Goal: Information Seeking & Learning: Learn about a topic

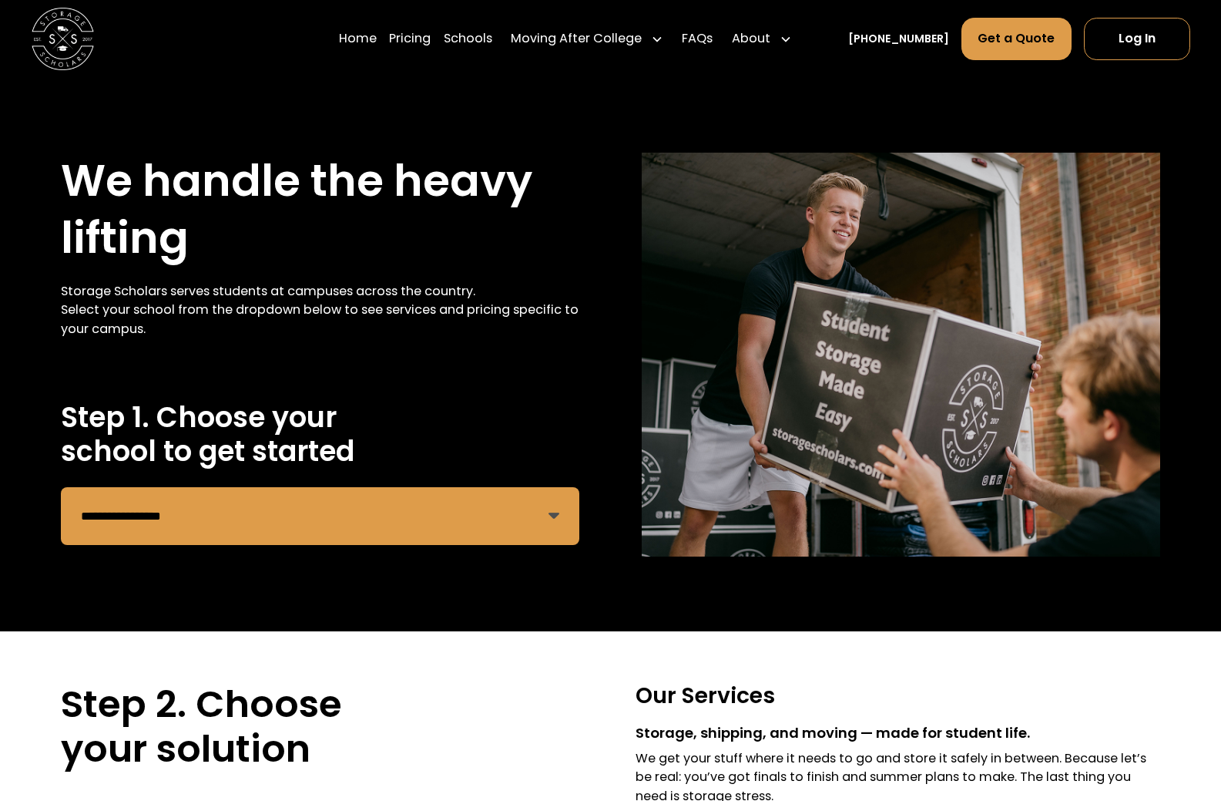
click at [243, 524] on select "**********" at bounding box center [320, 516] width 519 height 58
select select "*******"
click at [61, 487] on select "**********" at bounding box center [320, 516] width 519 height 58
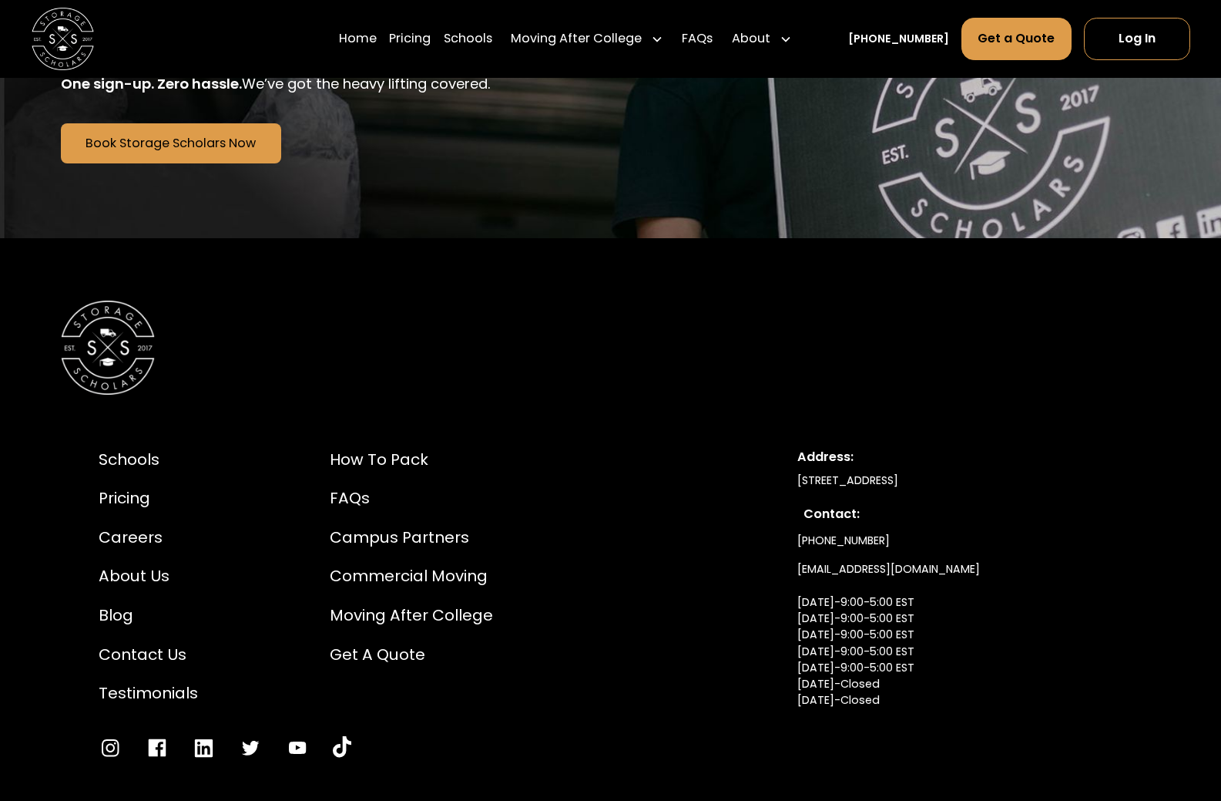
scroll to position [3698, 0]
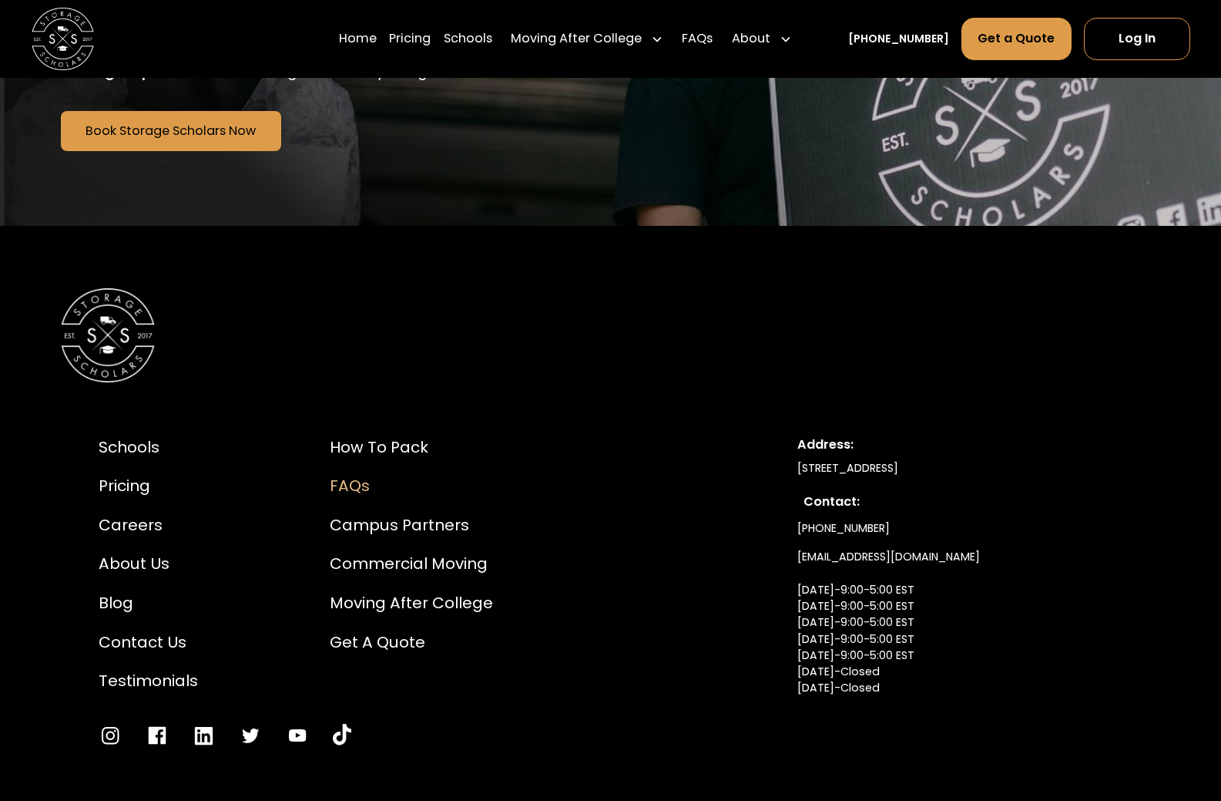
click at [353, 474] on div "FAQs" at bounding box center [411, 485] width 163 height 23
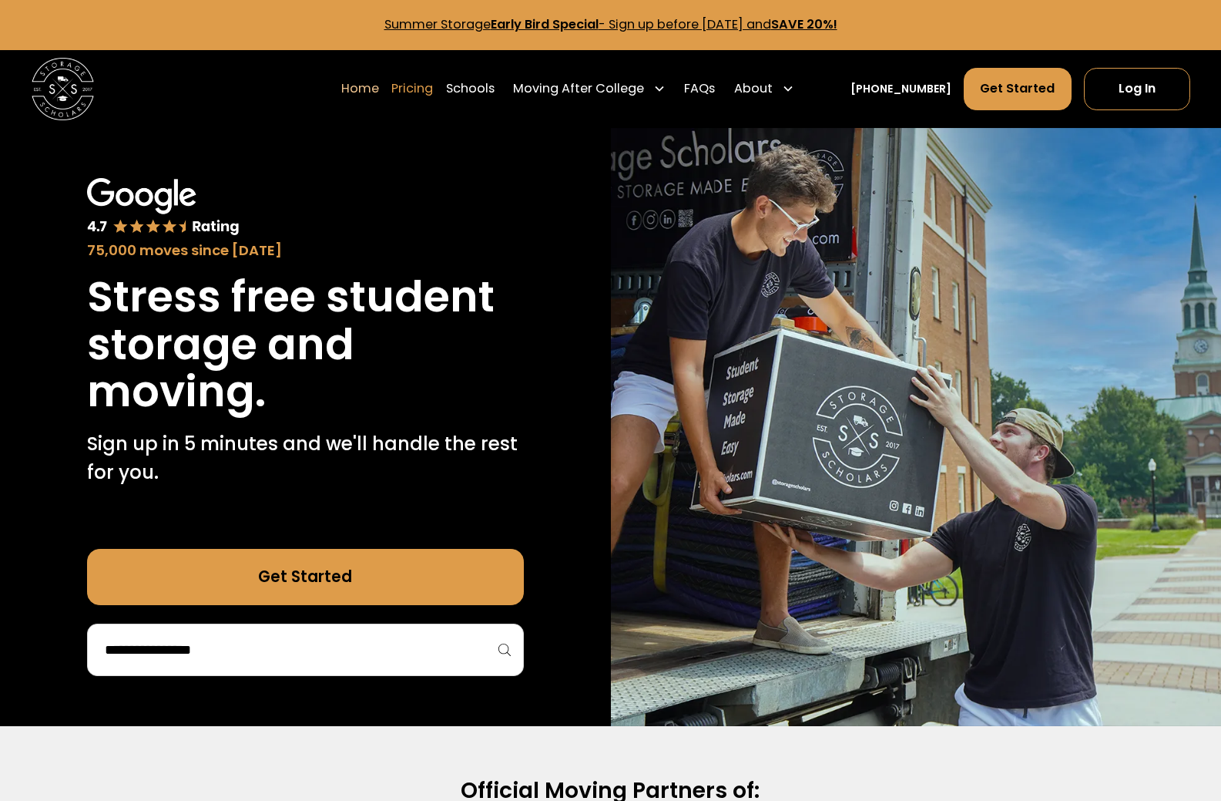
click at [433, 96] on link "Pricing" at bounding box center [412, 89] width 42 height 44
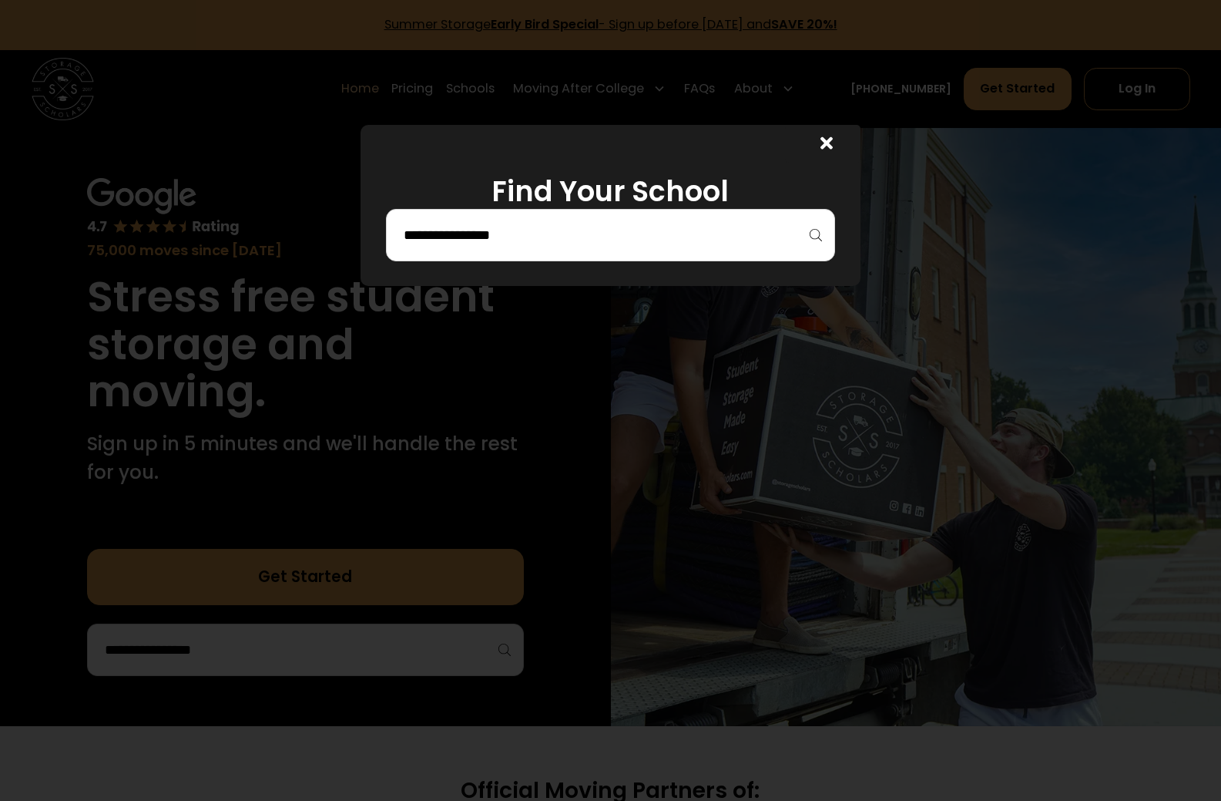
click at [556, 237] on input "search" at bounding box center [610, 235] width 417 height 26
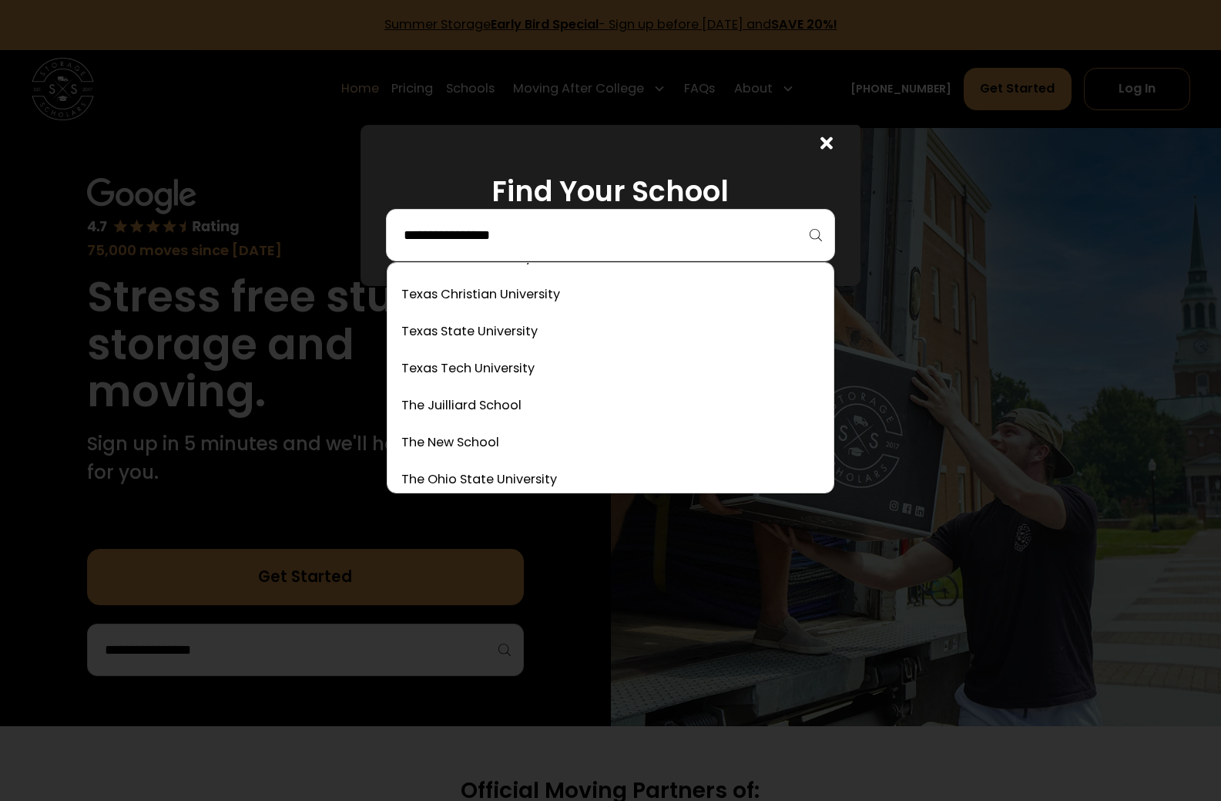
scroll to position [6164, 0]
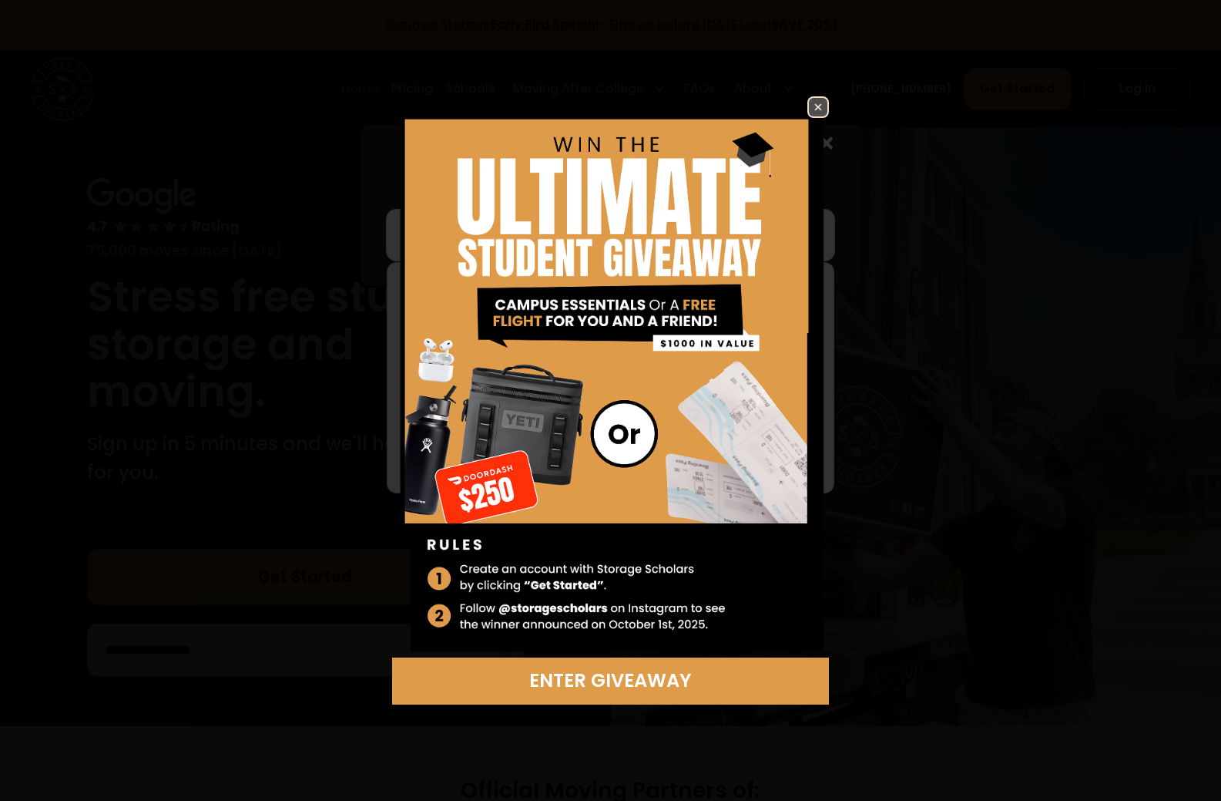
click at [826, 111] on img at bounding box center [818, 107] width 18 height 18
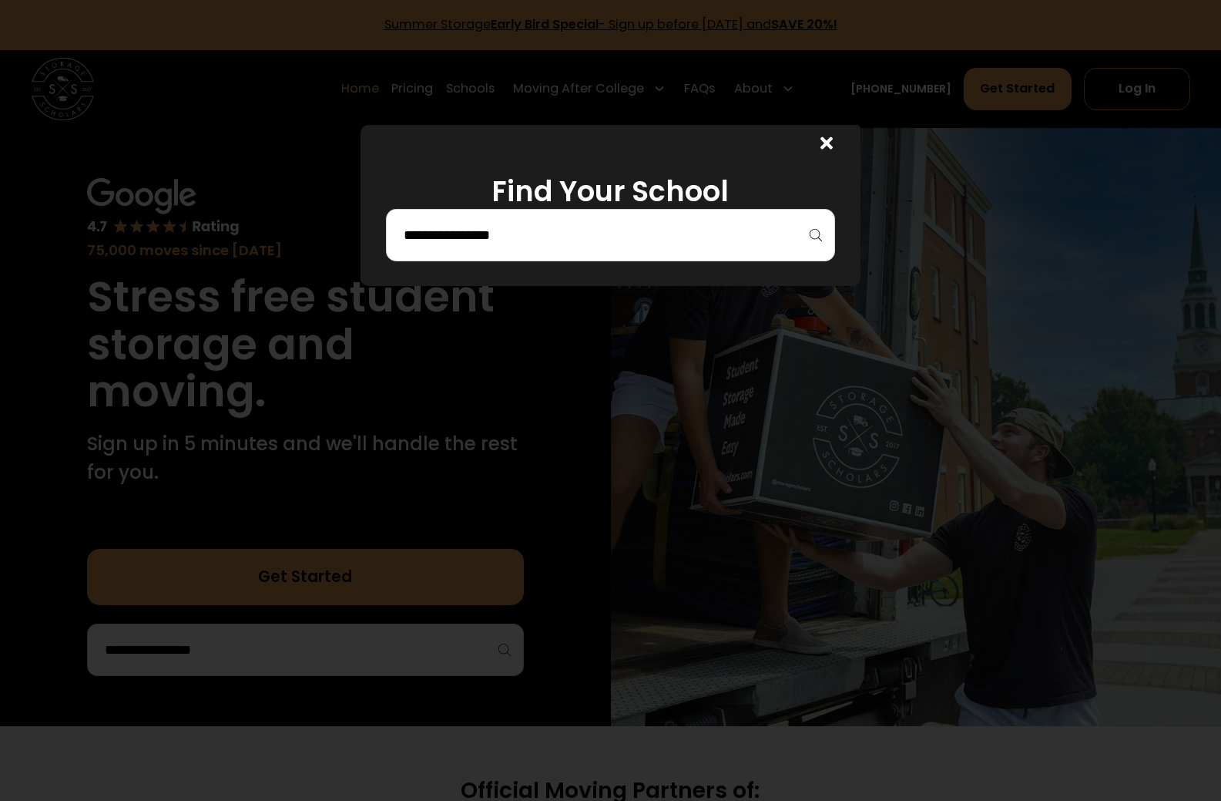
click at [583, 251] on div at bounding box center [610, 235] width 449 height 52
click at [701, 250] on div at bounding box center [610, 235] width 449 height 52
click at [590, 237] on input "search" at bounding box center [610, 235] width 417 height 26
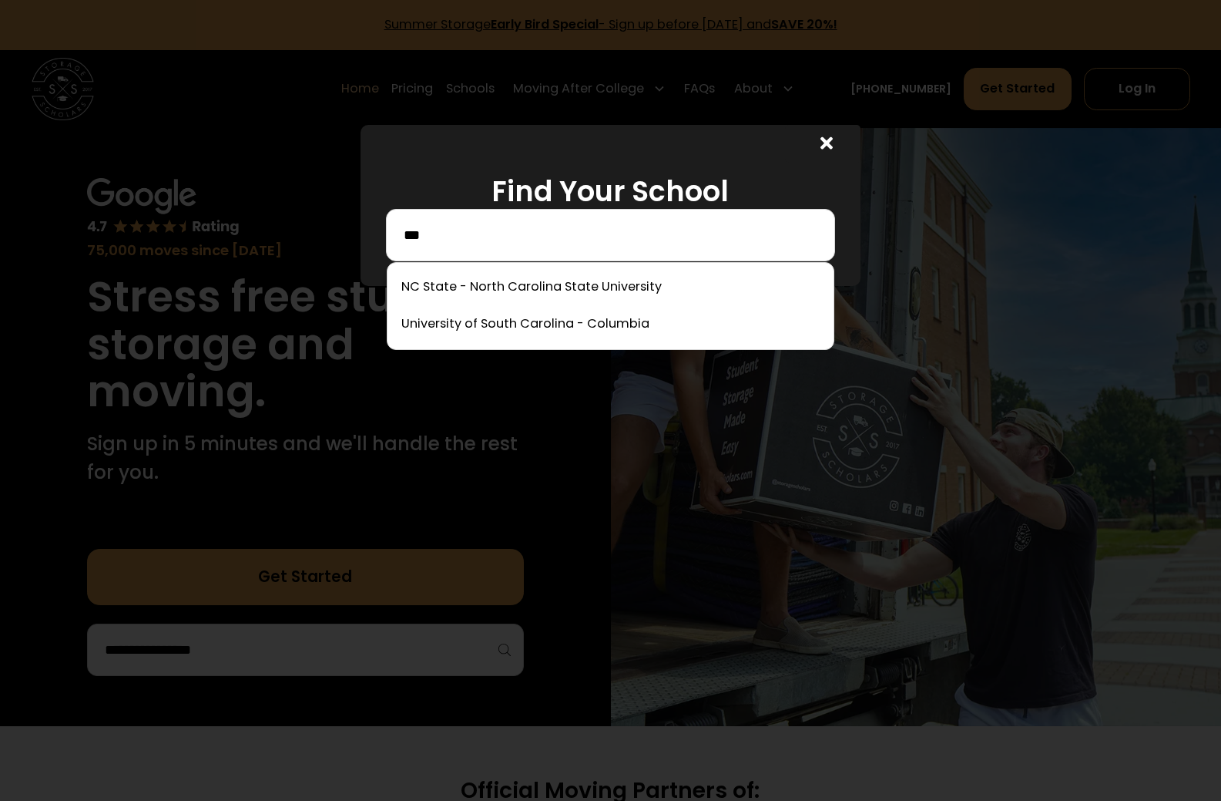
scroll to position [0, 0]
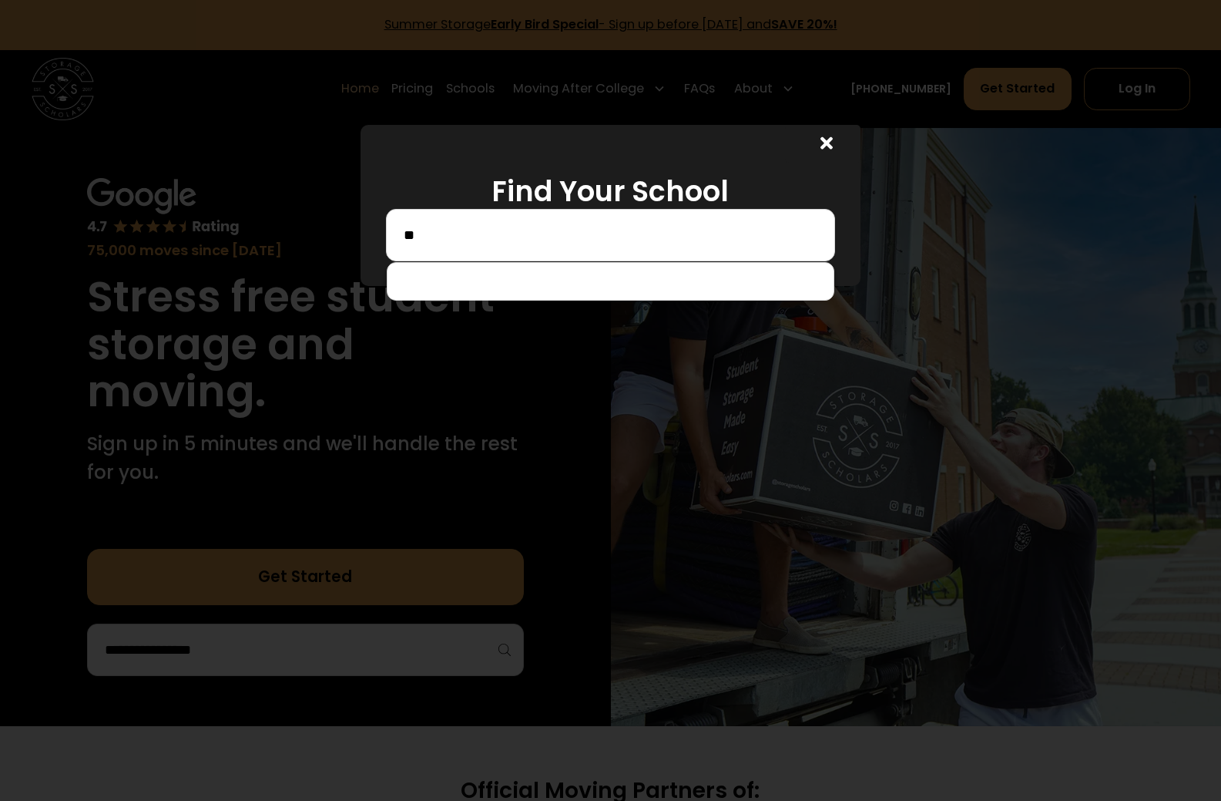
type input "*"
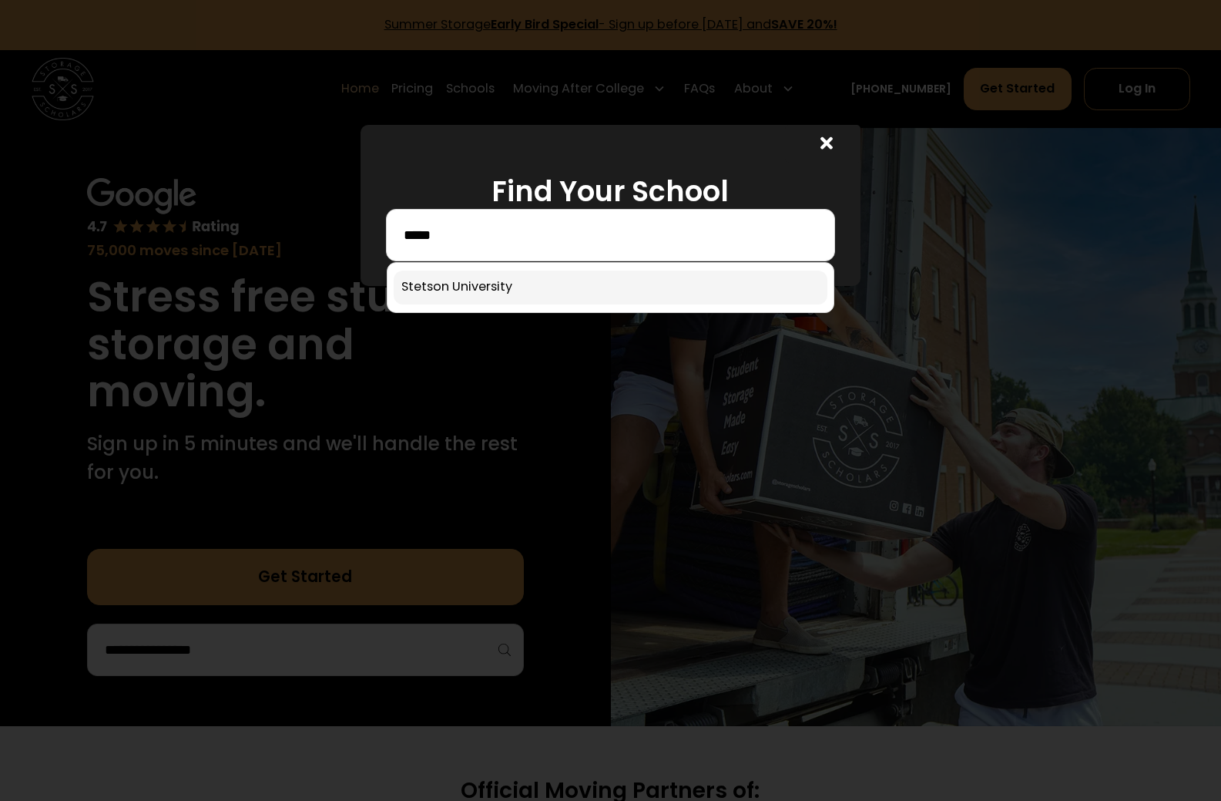
type input "*****"
click at [492, 281] on link at bounding box center [611, 287] width 434 height 34
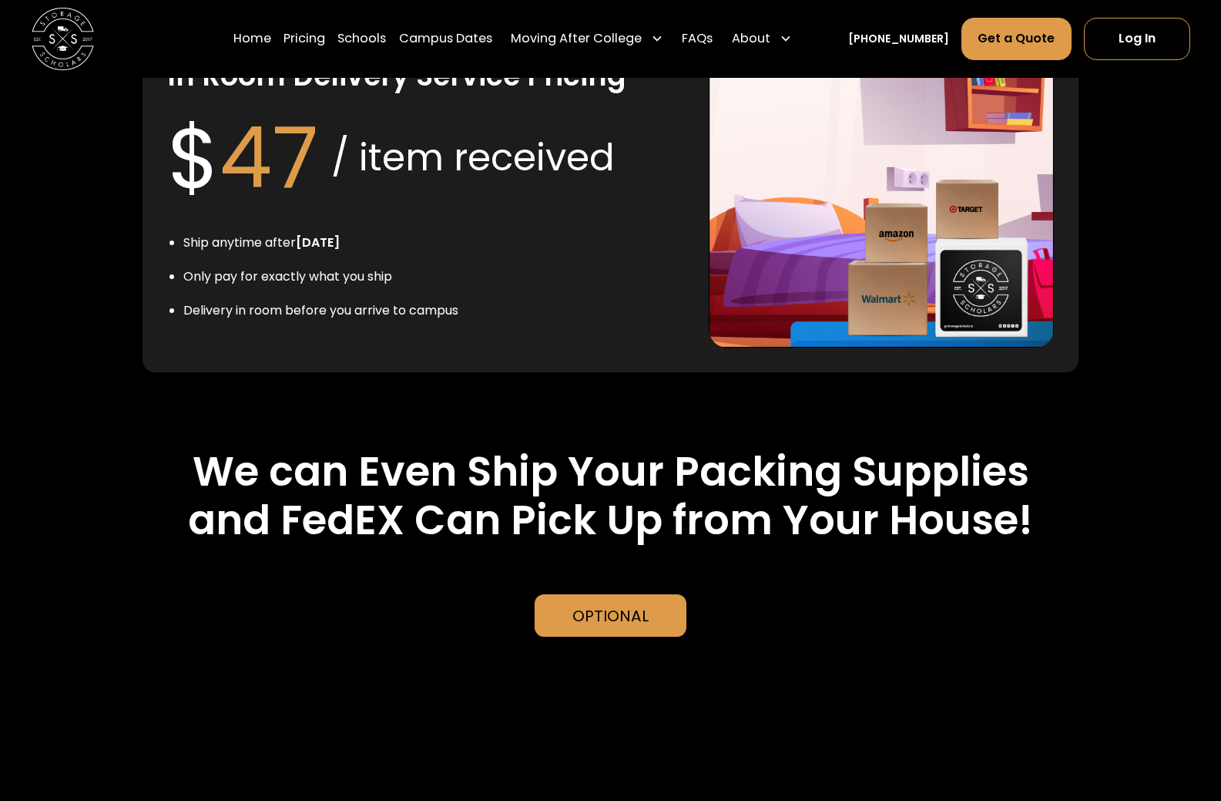
scroll to position [3704, 0]
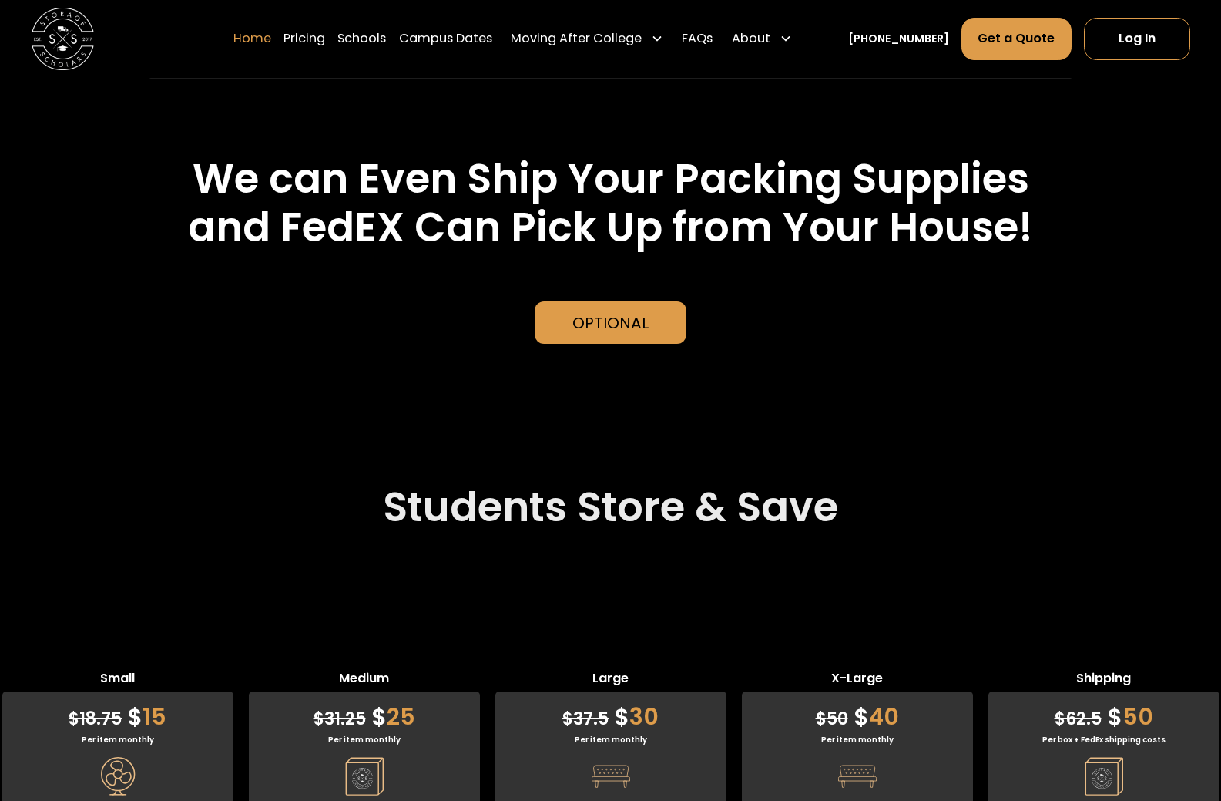
click at [260, 29] on link "Home" at bounding box center [252, 39] width 38 height 44
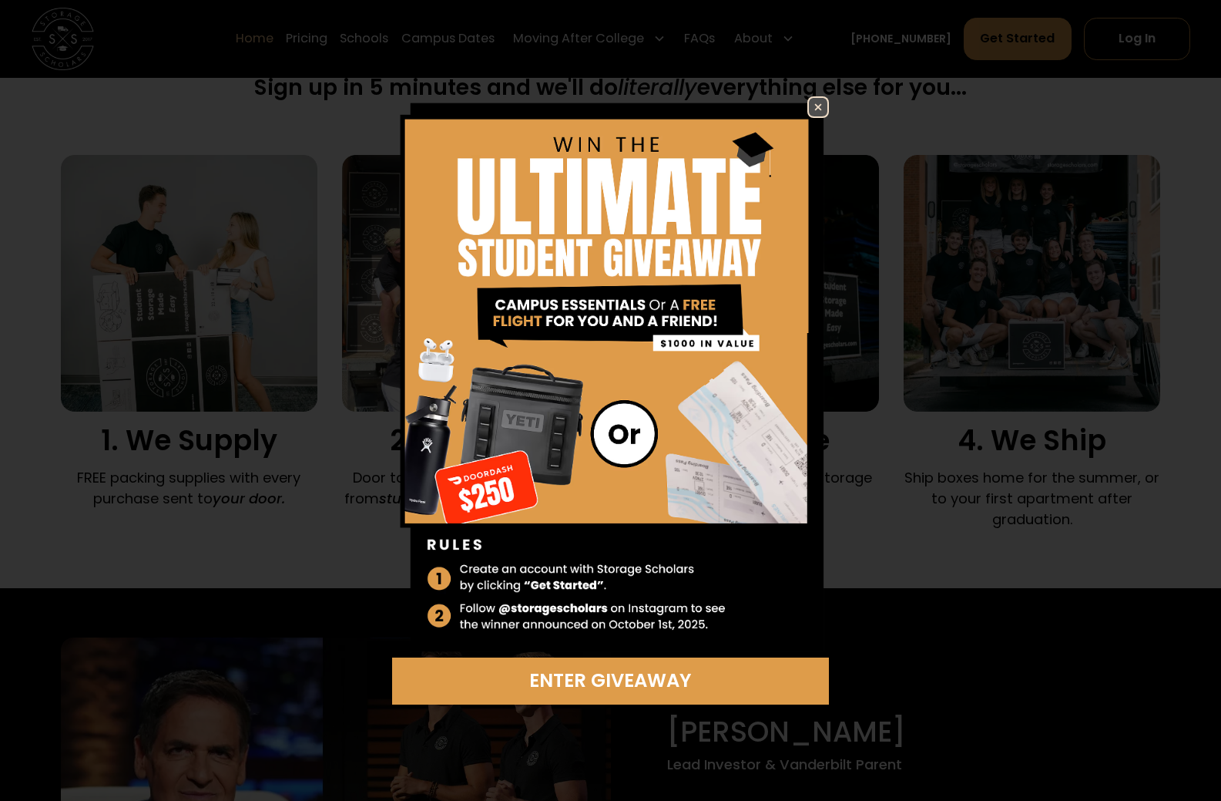
click at [826, 103] on img at bounding box center [818, 107] width 18 height 18
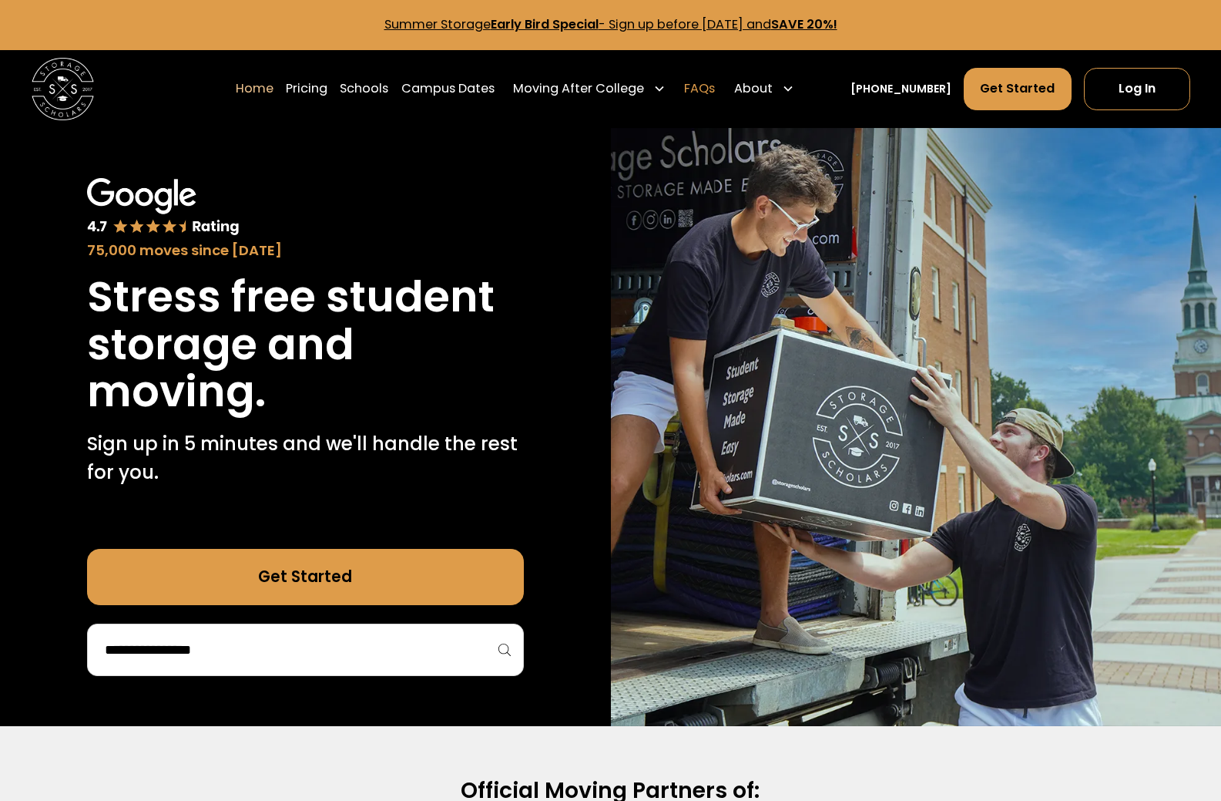
click at [715, 86] on link "FAQs" at bounding box center [699, 89] width 31 height 44
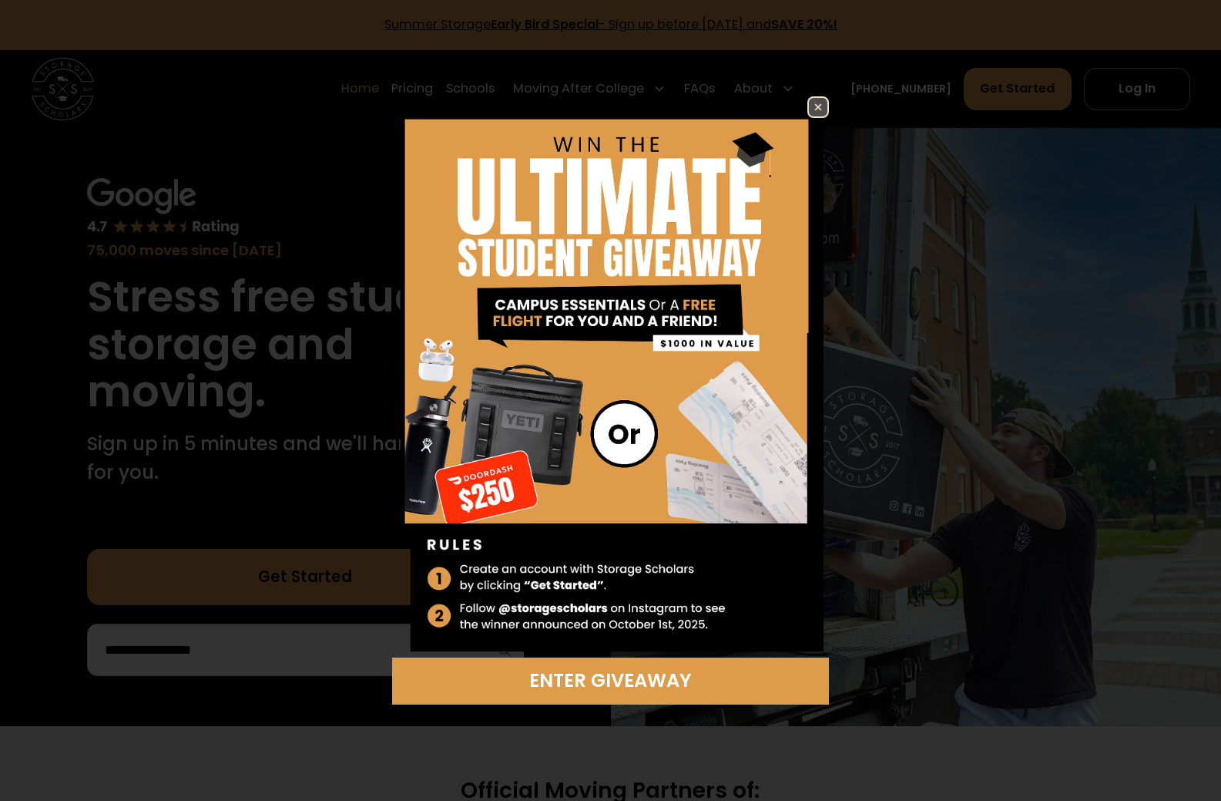
click at [821, 106] on img at bounding box center [818, 107] width 18 height 18
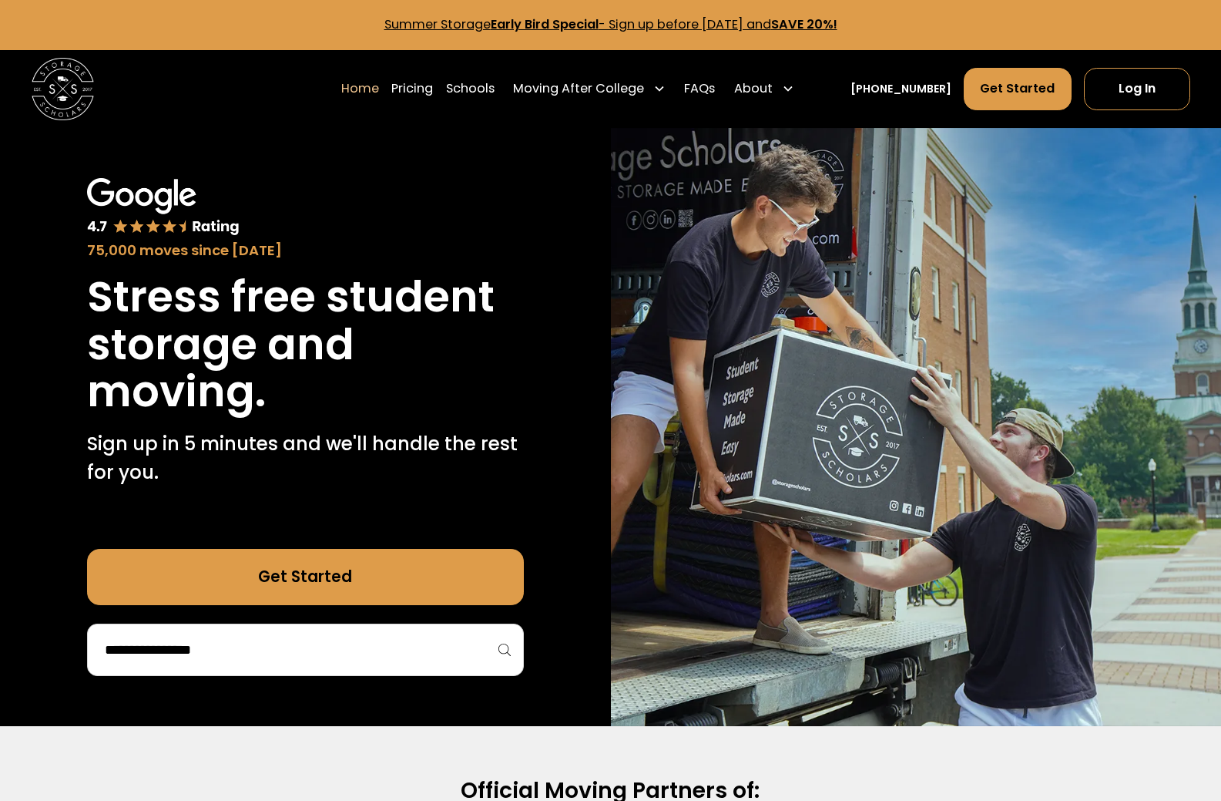
click at [287, 658] on input "search" at bounding box center [305, 649] width 404 height 26
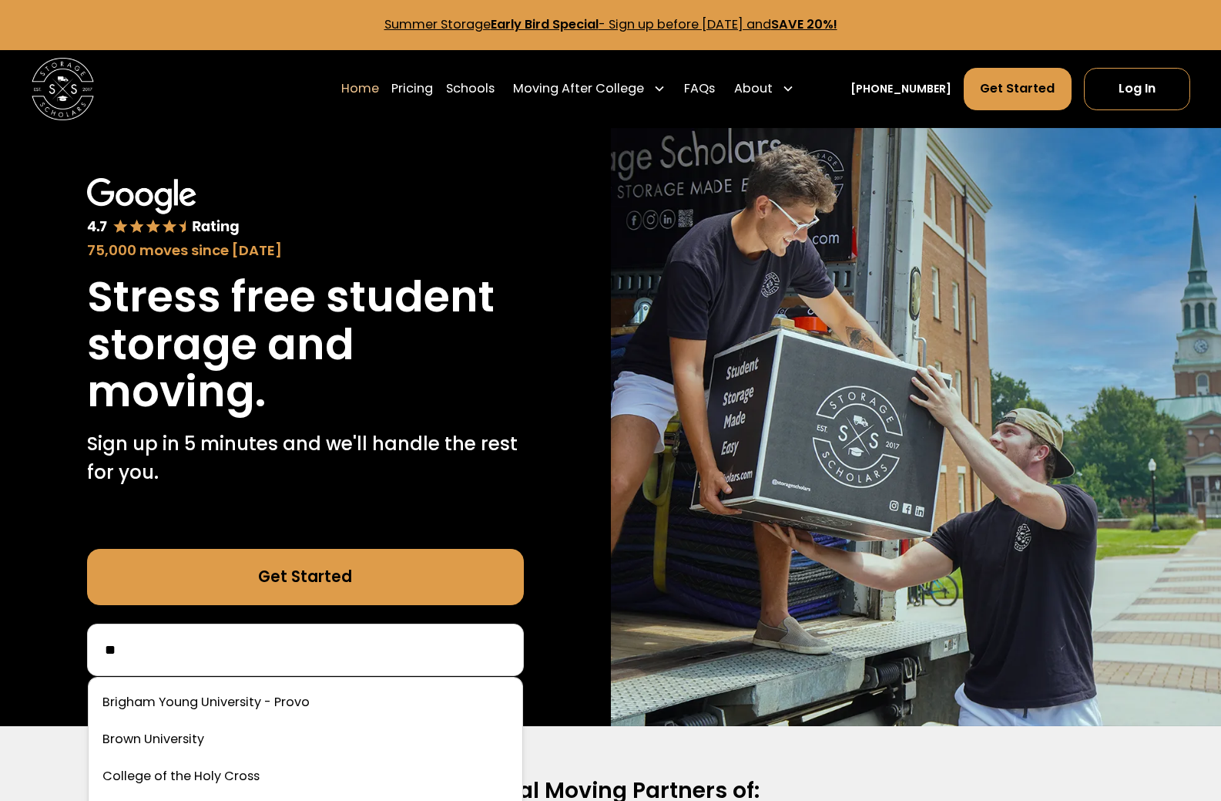
type input "*"
click at [287, 658] on input "search" at bounding box center [305, 649] width 404 height 26
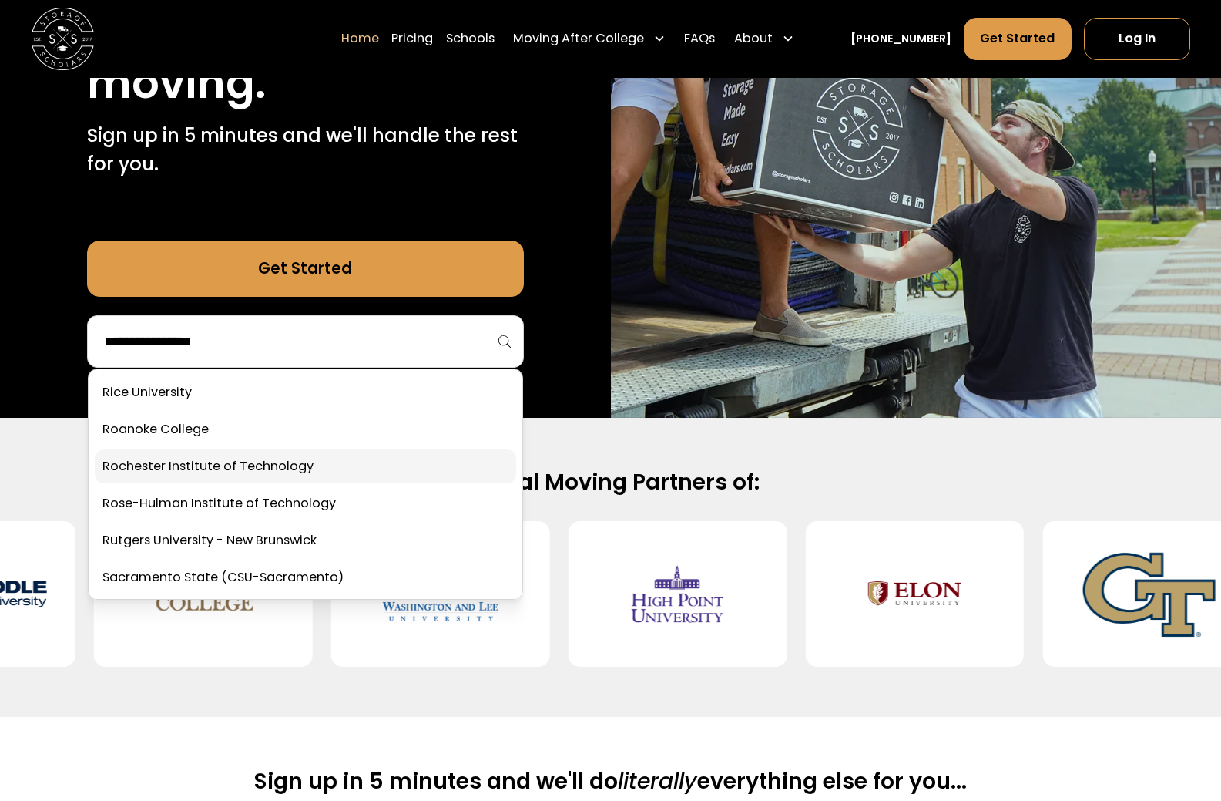
scroll to position [4931, 0]
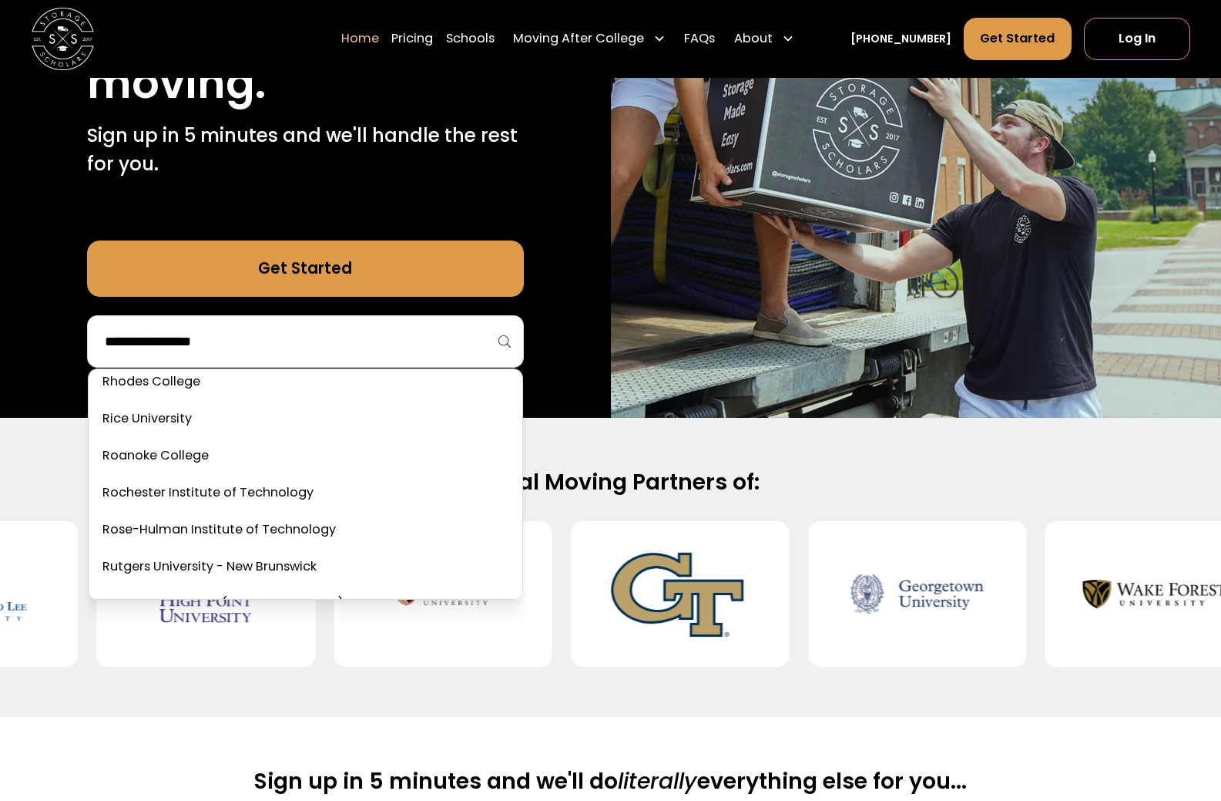
click at [12, 181] on div "75,000 moves since 2017 Stress free student storage and moving. Sign up in 5 mi…" at bounding box center [305, 119] width 611 height 598
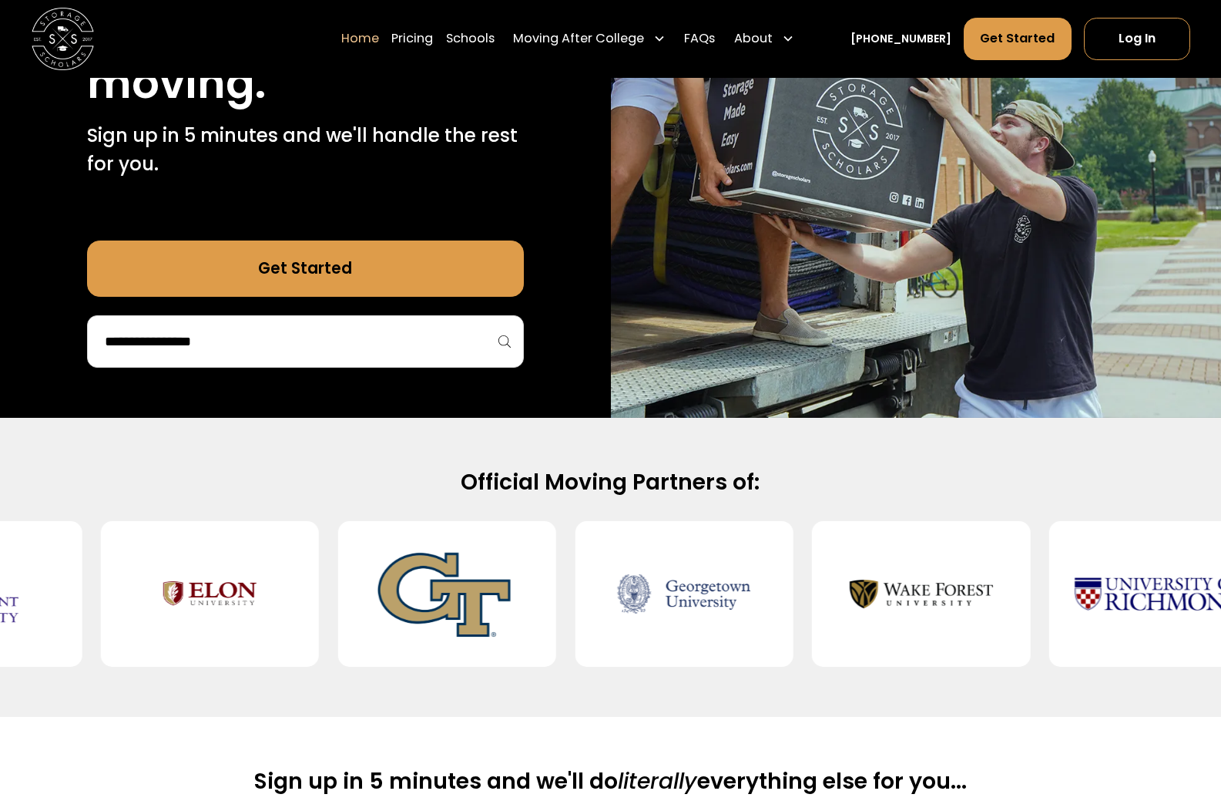
scroll to position [0, 0]
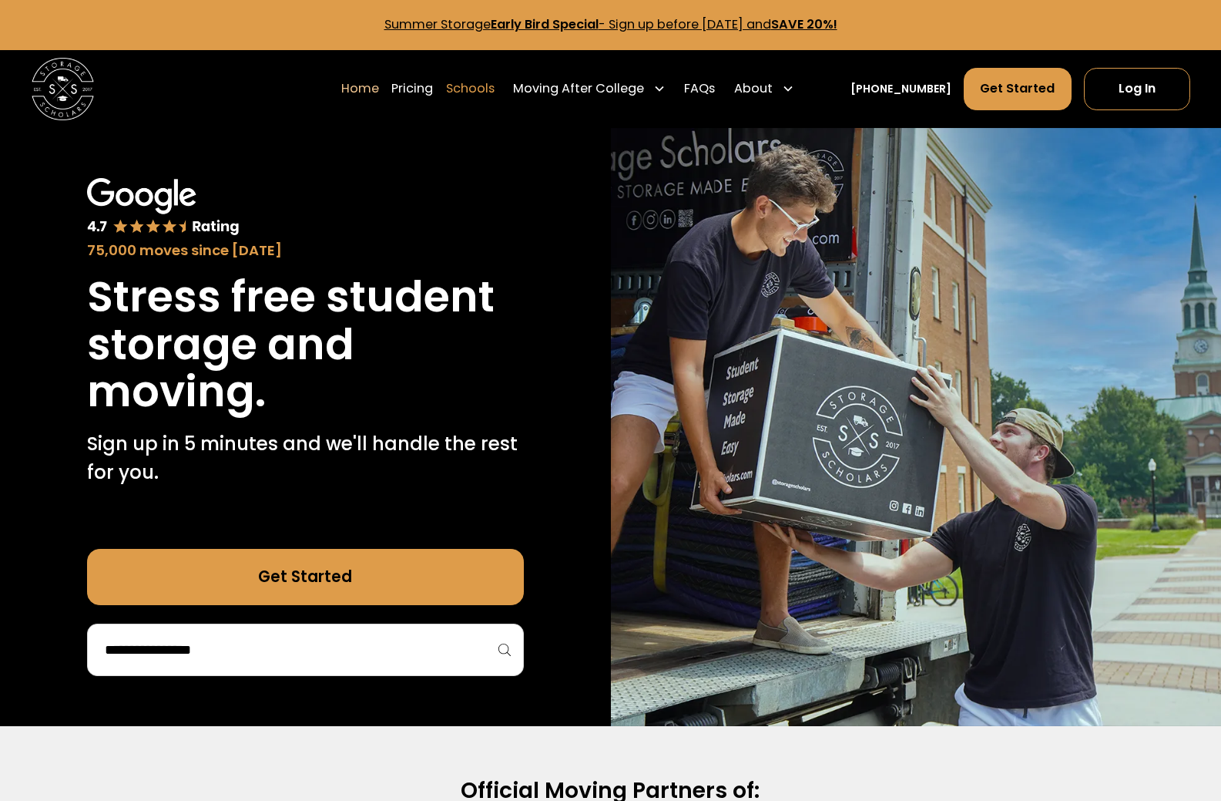
click at [495, 82] on link "Schools" at bounding box center [470, 89] width 49 height 44
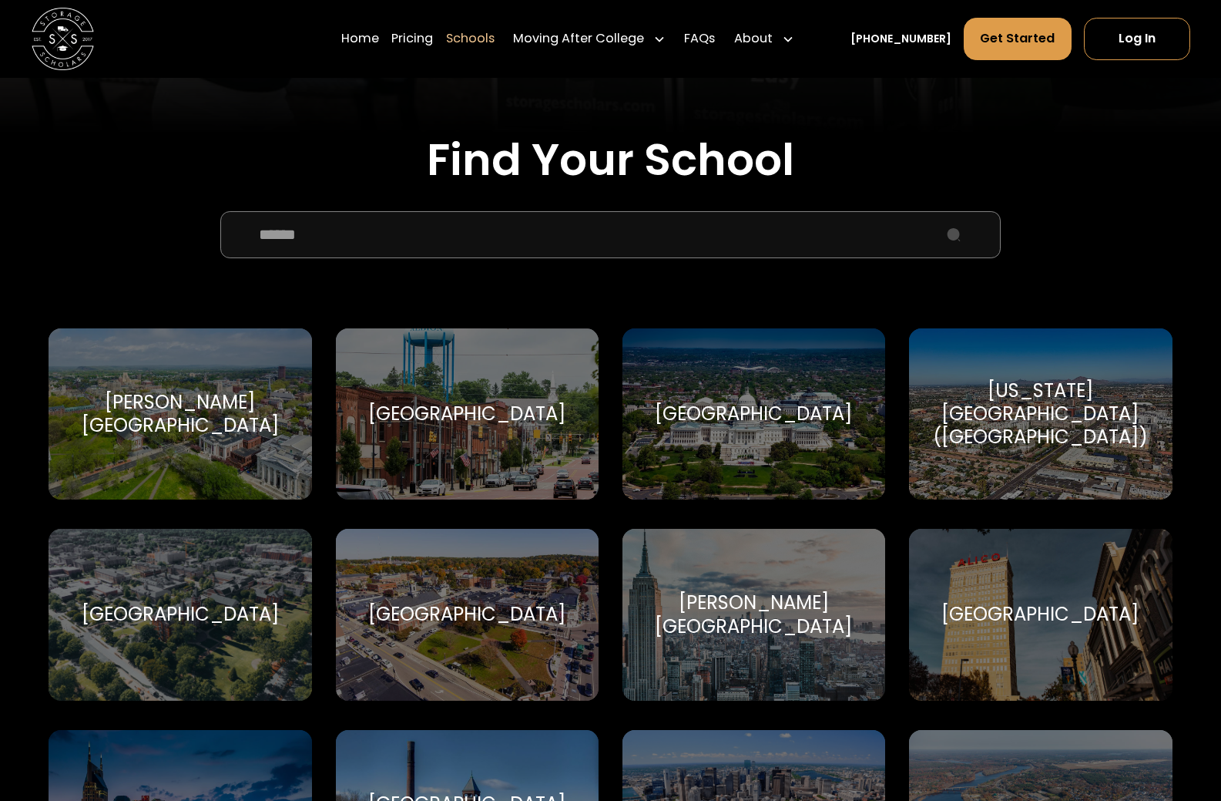
click at [542, 237] on input "School Select Form" at bounding box center [610, 234] width 780 height 47
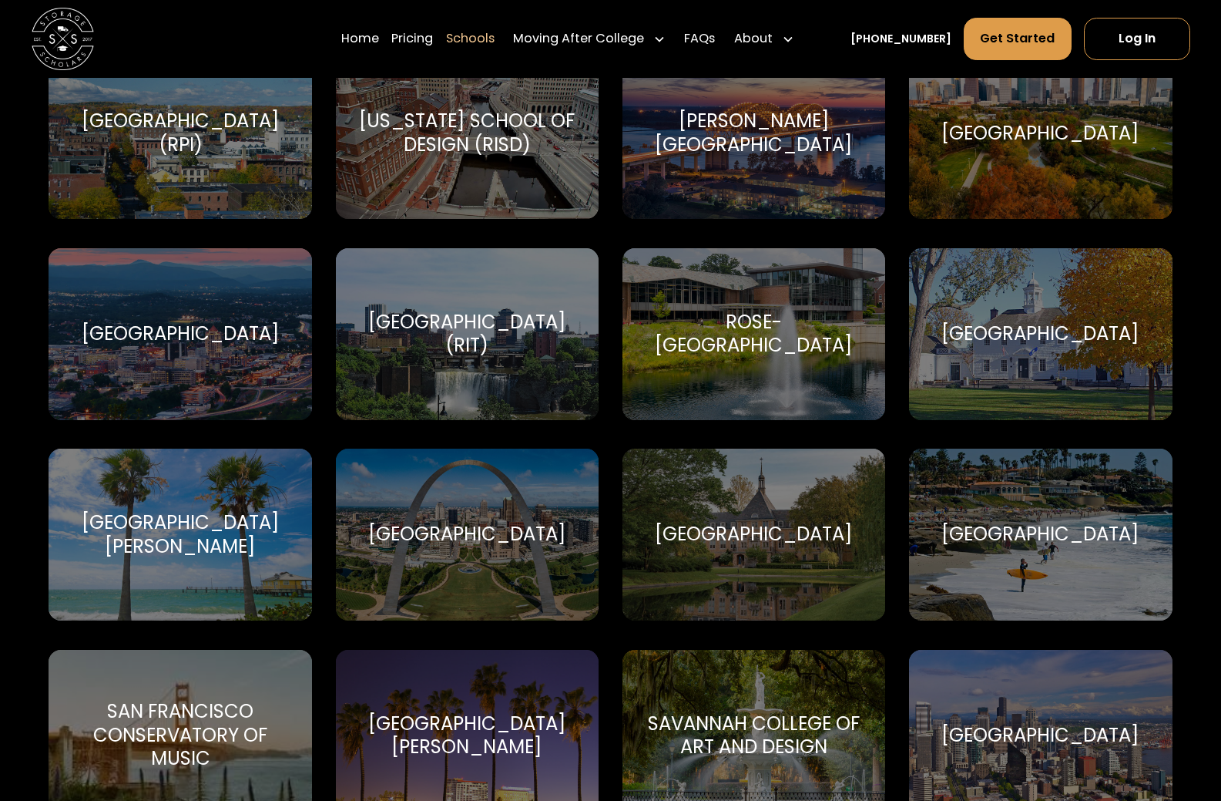
scroll to position [5008, 0]
